Goal: Check status

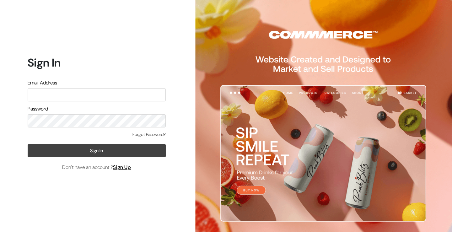
type input "kailash_parihar@hotmail.com"
click at [114, 147] on button "Sign In" at bounding box center [97, 150] width 138 height 13
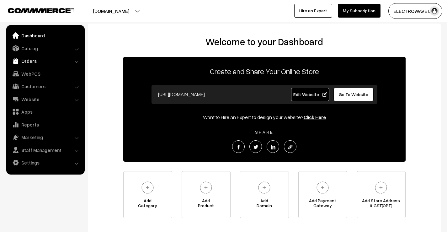
click at [24, 60] on link "Orders" at bounding box center [45, 60] width 75 height 11
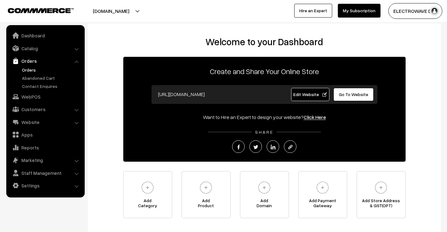
click at [27, 72] on link "Orders" at bounding box center [51, 69] width 62 height 7
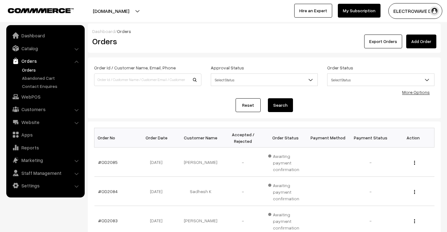
click at [30, 67] on link "Orders" at bounding box center [51, 69] width 62 height 7
